Goal: Information Seeking & Learning: Check status

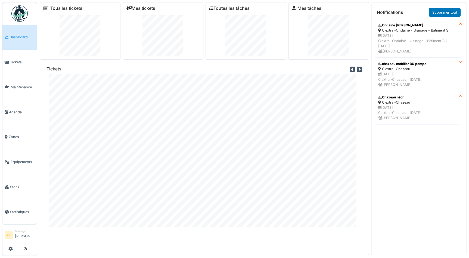
click at [357, 70] on icon at bounding box center [359, 69] width 5 height 6
click at [357, 69] on icon at bounding box center [359, 69] width 5 height 6
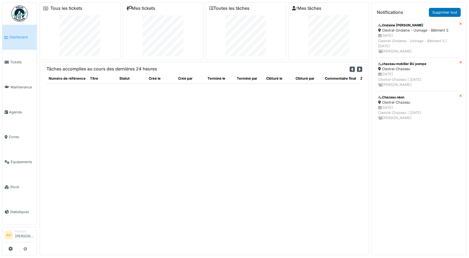
click at [357, 69] on icon at bounding box center [359, 69] width 5 height 6
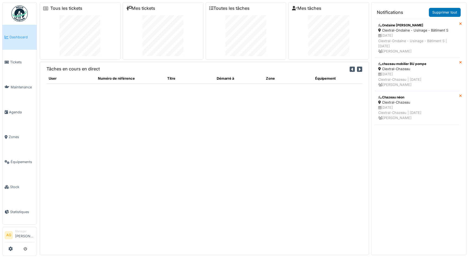
click at [357, 69] on icon at bounding box center [359, 69] width 5 height 6
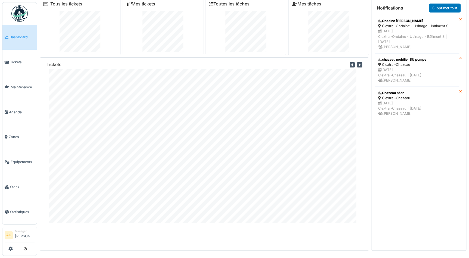
scroll to position [5, 0]
click at [17, 209] on span "Statistiques" at bounding box center [22, 211] width 24 height 5
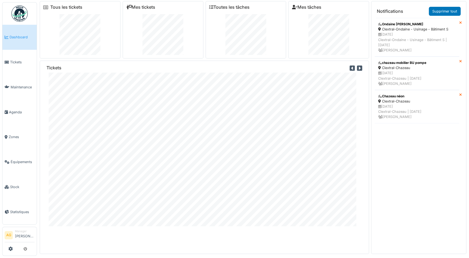
scroll to position [0, 0]
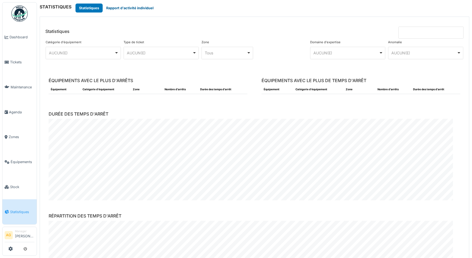
click at [119, 8] on button "Rapport d'activité individuel" at bounding box center [130, 8] width 54 height 9
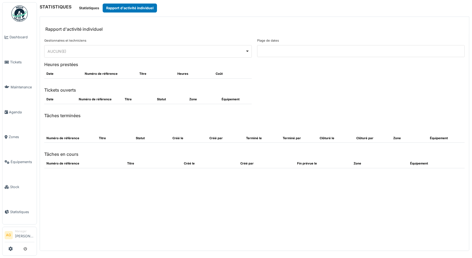
click at [116, 52] on div "AUCUN(E) Remove item" at bounding box center [147, 51] width 198 height 6
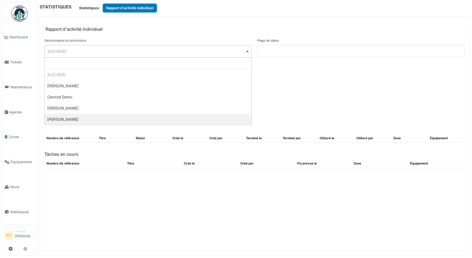
select select "**********"
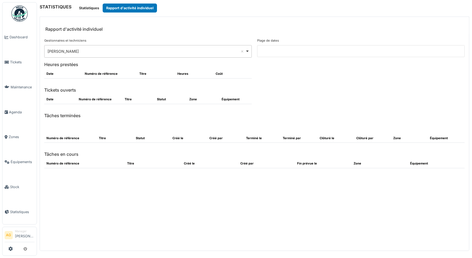
click at [268, 49] on input at bounding box center [361, 51] width 208 height 12
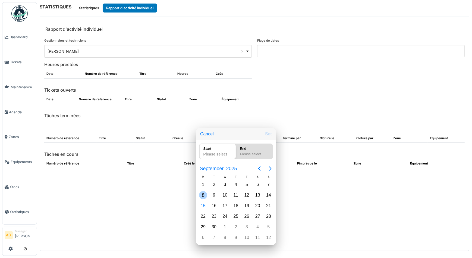
click at [203, 197] on div "8" at bounding box center [203, 195] width 8 height 8
click at [268, 197] on div "14" at bounding box center [269, 195] width 8 height 8
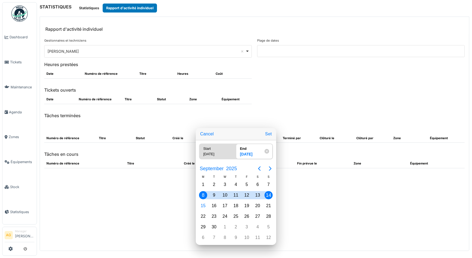
click at [266, 136] on button "Set" at bounding box center [268, 134] width 11 height 10
type input "**********"
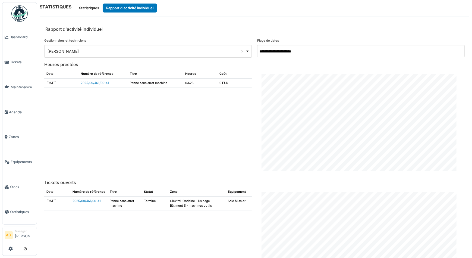
click at [131, 52] on div "Maxime Zabinski Remove item" at bounding box center [147, 51] width 198 height 6
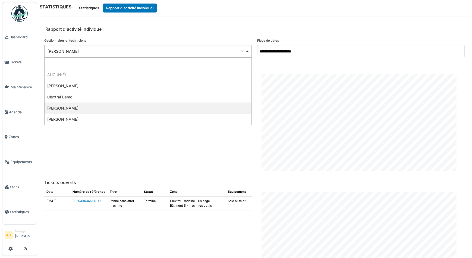
select select "**********"
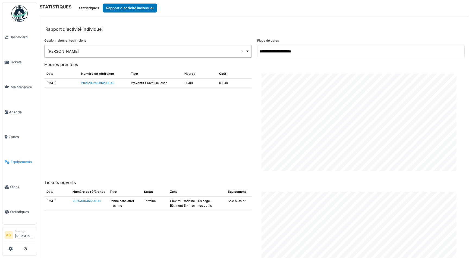
click at [11, 159] on span "Équipements" at bounding box center [23, 161] width 24 height 5
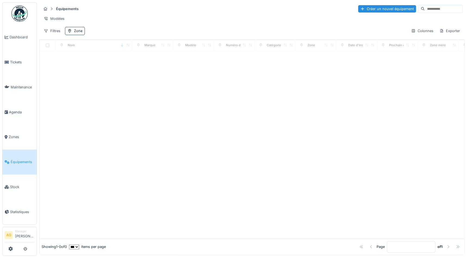
click at [424, 8] on input at bounding box center [442, 9] width 37 height 8
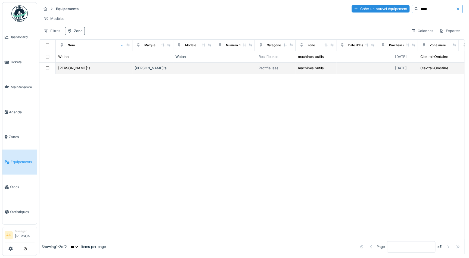
type input "*****"
click at [147, 74] on td "[PERSON_NAME]'s" at bounding box center [152, 67] width 41 height 11
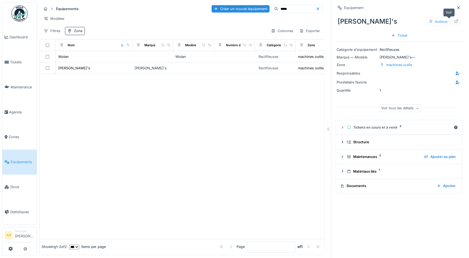
click at [454, 21] on icon at bounding box center [456, 22] width 4 height 4
click at [18, 38] on span "Dashboard" at bounding box center [22, 37] width 25 height 5
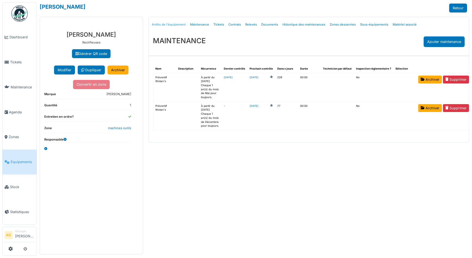
click at [172, 27] on link "Arrêts de l'équipement" at bounding box center [169, 24] width 38 height 13
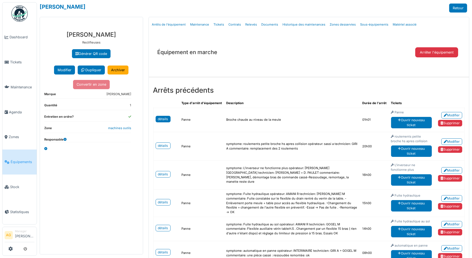
click at [165, 117] on link "détails" at bounding box center [163, 119] width 15 height 7
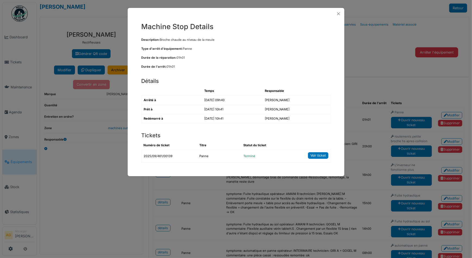
click at [317, 157] on link "Voir ticket" at bounding box center [318, 155] width 20 height 7
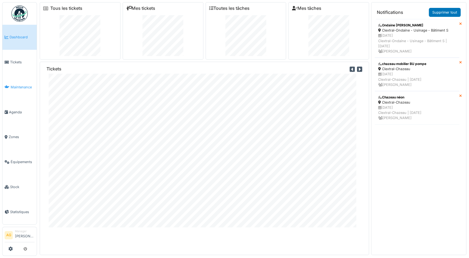
click at [12, 84] on span "Maintenance" at bounding box center [23, 86] width 24 height 5
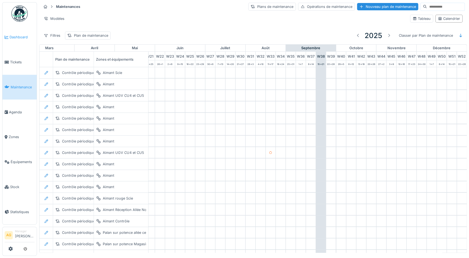
click at [18, 37] on span "Dashboard" at bounding box center [22, 37] width 25 height 5
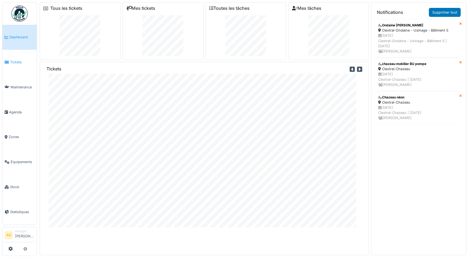
click at [13, 60] on span "Tickets" at bounding box center [22, 61] width 24 height 5
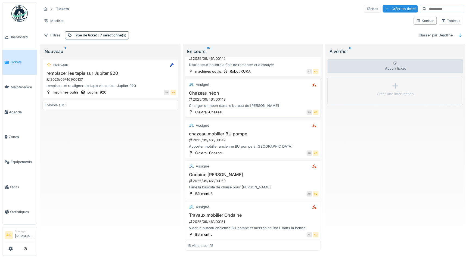
scroll to position [3, 0]
